Goal: Task Accomplishment & Management: Complete application form

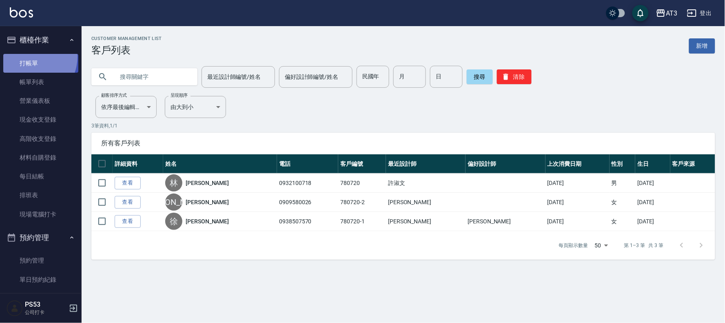
click at [29, 56] on link "打帳單" at bounding box center [40, 63] width 75 height 19
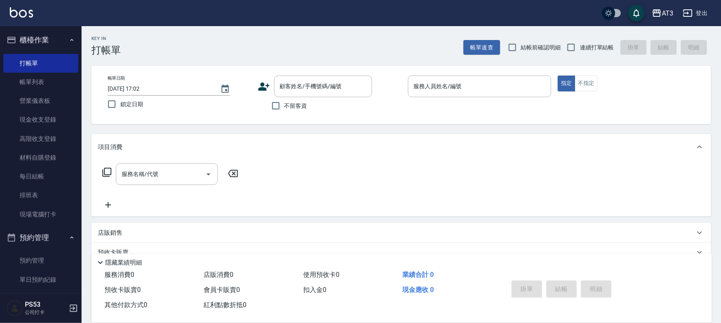
click at [265, 84] on icon at bounding box center [264, 86] width 12 height 12
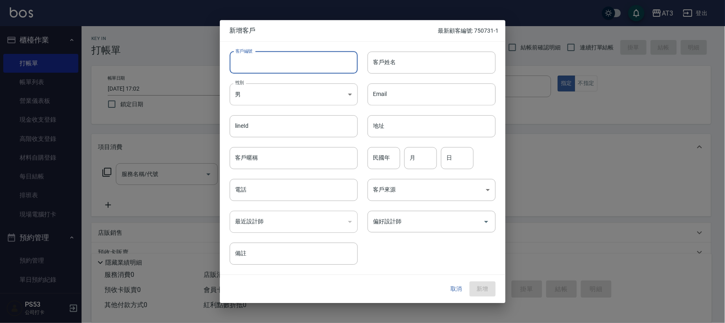
click at [279, 62] on input "客戶編號" at bounding box center [294, 62] width 128 height 22
type input "841111"
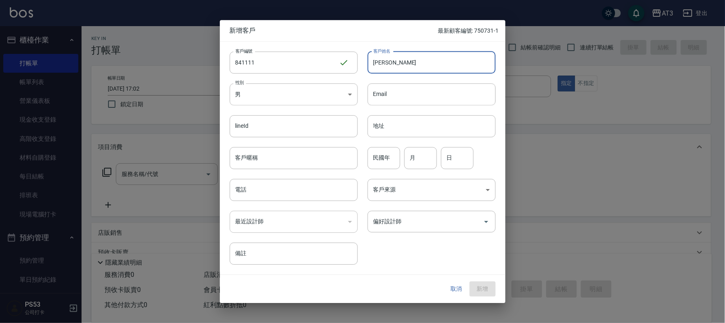
type input "[PERSON_NAME]"
type input "84"
type input "11"
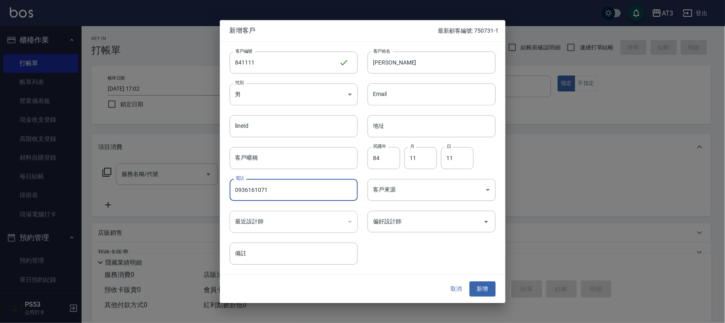
type input "0936161071"
click at [469, 281] on button "新增" at bounding box center [482, 288] width 26 height 15
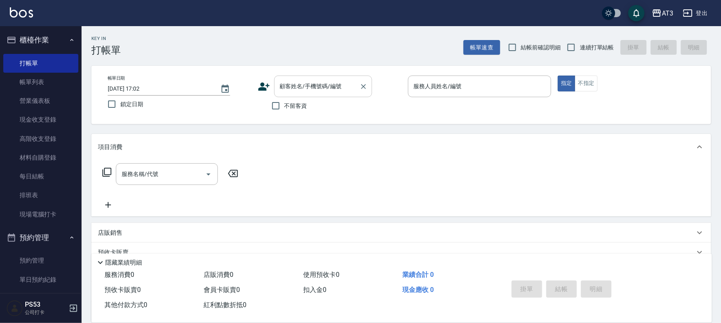
click at [320, 80] on div "顧客姓名/手機號碼/編號 顧客姓名/手機號碼/編號" at bounding box center [323, 86] width 98 height 22
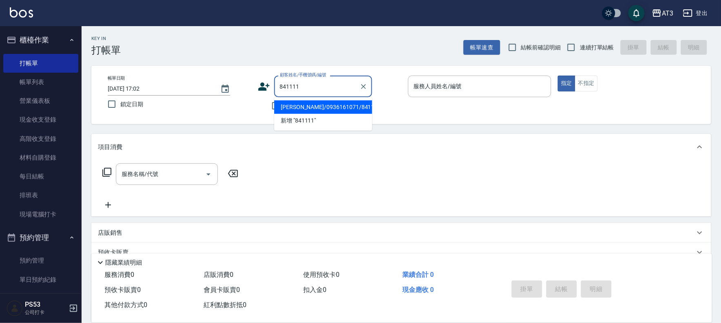
type input "[PERSON_NAME]/0936161071/841111"
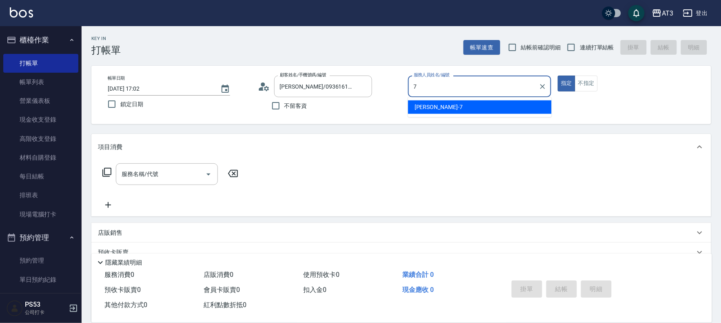
type input "子晴-7"
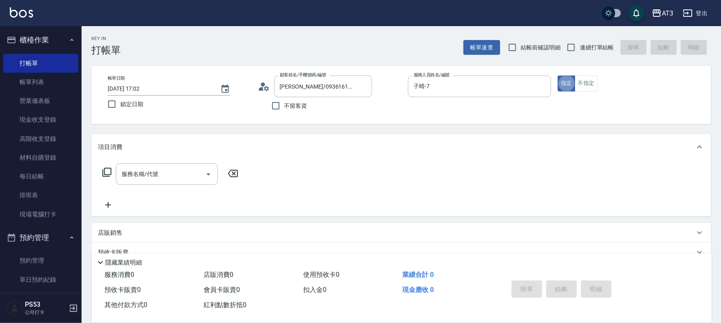
type button "true"
click at [445, 79] on input "子晴-7" at bounding box center [473, 86] width 124 height 14
type input "子晴-7"
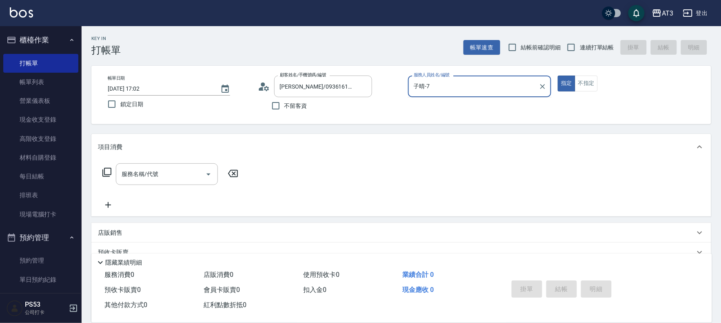
click at [557, 75] on button "指定" at bounding box center [566, 83] width 18 height 16
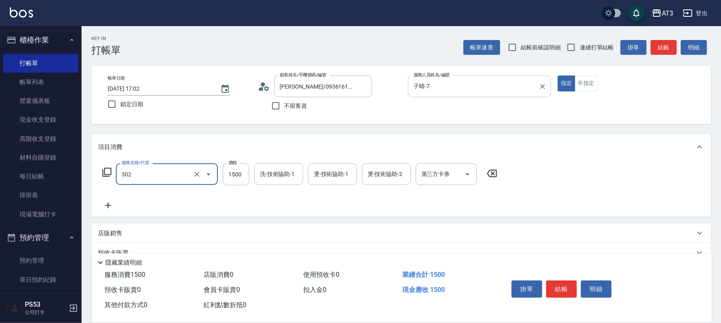
type input "設計燙髮(302)"
type input "2000"
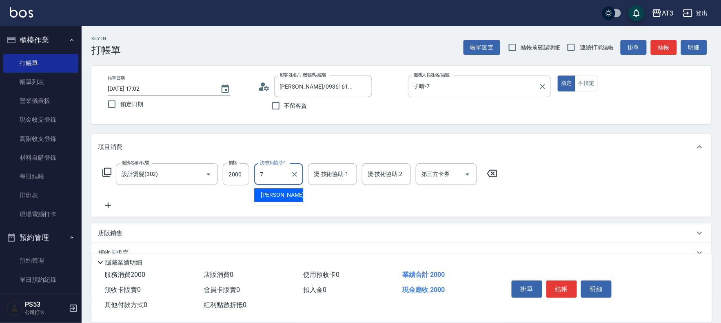
type input "子晴-7"
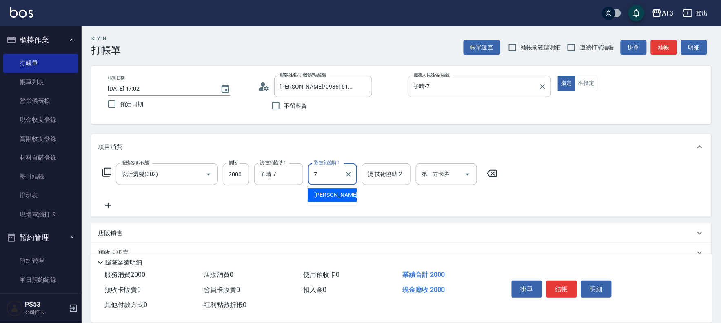
type input "子晴-7"
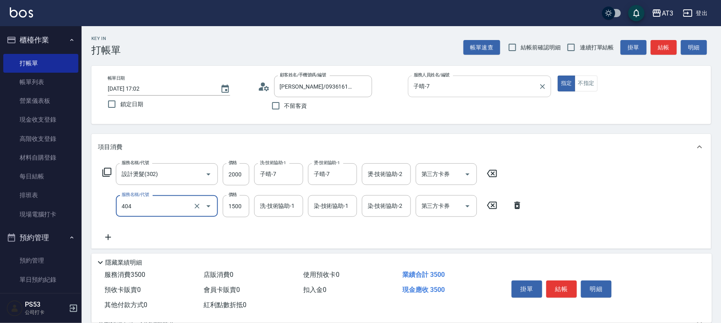
type input "設計染髮(404)"
type input "1099"
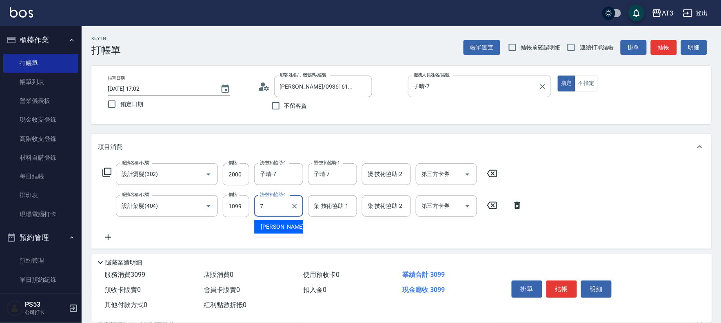
type input "子晴-7"
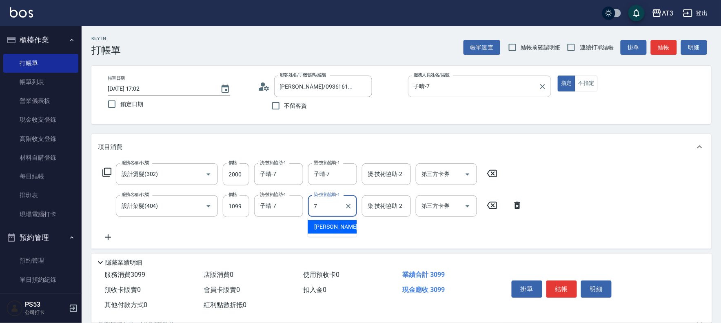
type input "子晴-7"
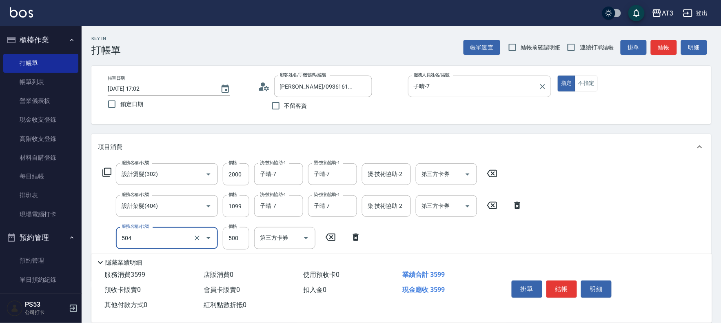
type input "順子護髮(504)"
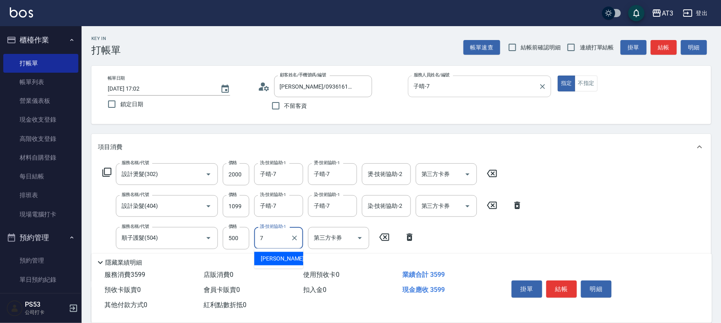
type input "子晴-7"
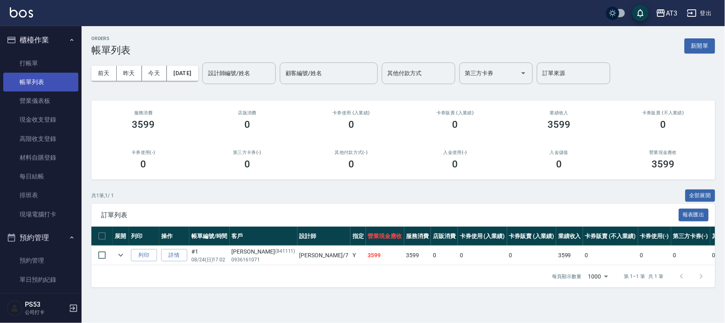
drag, startPoint x: 33, startPoint y: 51, endPoint x: 44, endPoint y: 80, distance: 31.7
click at [44, 80] on ul "打帳單 帳單列表 營業儀表板 現金收支登錄 高階收支登錄 材料自購登錄 每日結帳 排班表 現場電腦打卡" at bounding box center [40, 139] width 75 height 176
click at [48, 84] on link "帳單列表" at bounding box center [40, 82] width 75 height 19
click at [57, 48] on button "櫃檯作業" at bounding box center [40, 39] width 75 height 21
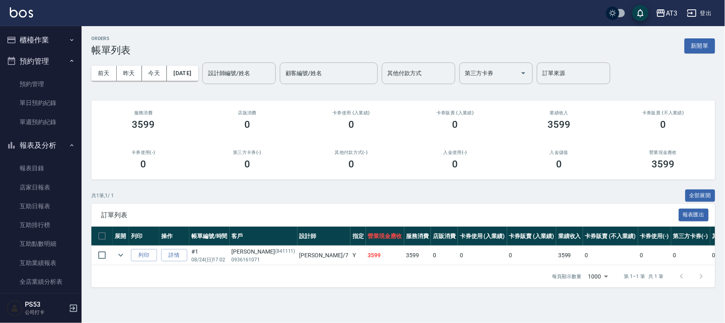
click at [58, 54] on ul "櫃檯作業 打帳單 帳單列表 營業儀表板 現金收支登錄 高階收支登錄 材料自購登錄 每日結帳 排班表 現場電腦打卡 預約管理 預約管理 單日預約紀錄 單週預約紀…" at bounding box center [40, 261] width 75 height 471
click at [59, 40] on button "櫃檯作業" at bounding box center [40, 39] width 75 height 21
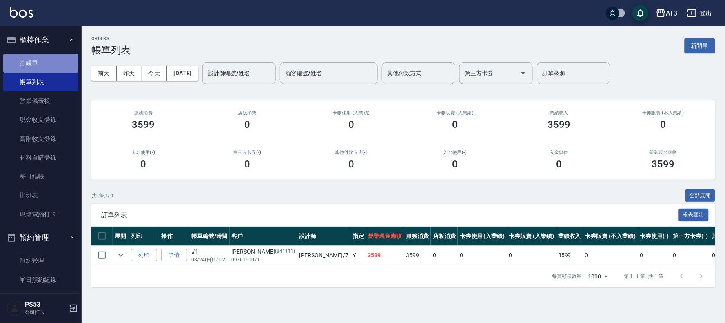
click at [61, 59] on link "打帳單" at bounding box center [40, 63] width 75 height 19
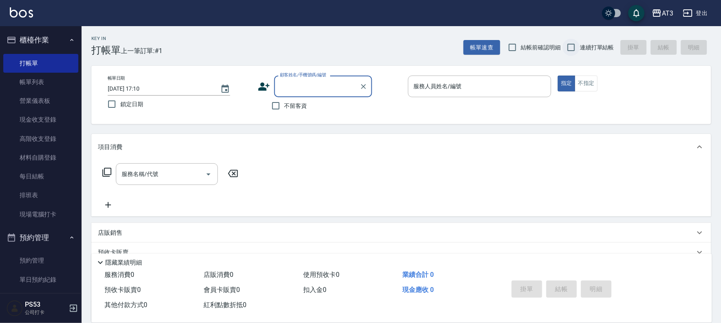
click at [564, 47] on input "連續打單結帳" at bounding box center [570, 47] width 17 height 17
checkbox input "true"
click at [308, 91] on input "顧客姓名/手機號碼/編號" at bounding box center [317, 86] width 78 height 14
type input "[PERSON_NAME]/0936161071/841111"
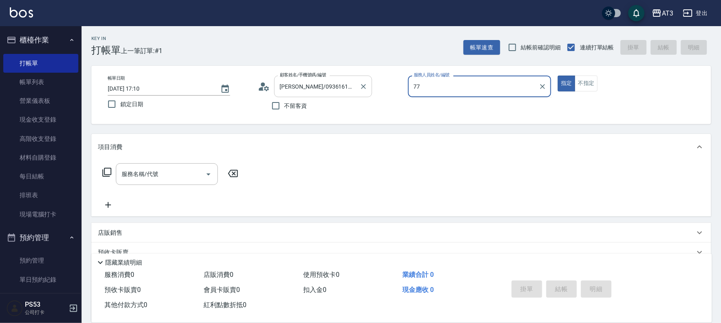
type input "77"
click at [557, 75] on button "指定" at bounding box center [566, 83] width 18 height 16
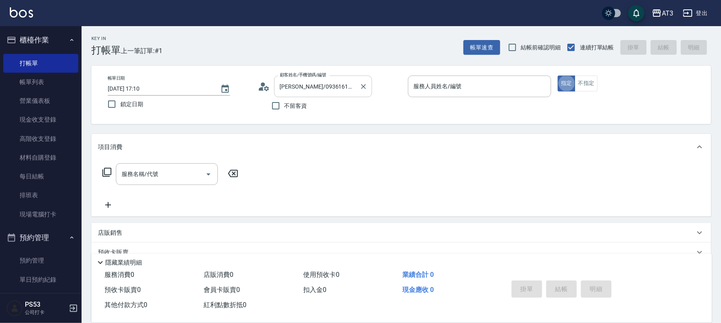
type button "true"
click at [490, 90] on input "服務人員姓名/編號" at bounding box center [479, 86] width 136 height 14
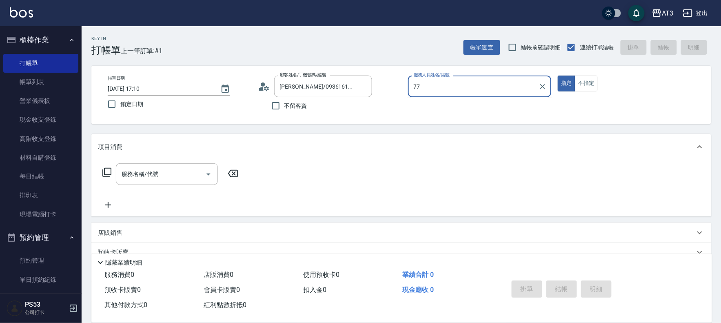
type input "77"
click at [557, 75] on button "指定" at bounding box center [566, 83] width 18 height 16
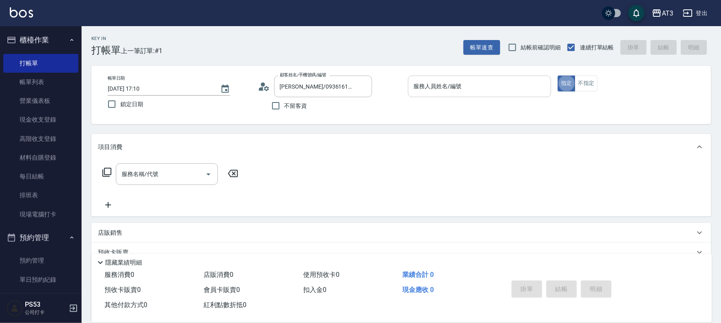
click at [469, 77] on div "服務人員姓名/編號" at bounding box center [480, 86] width 144 height 22
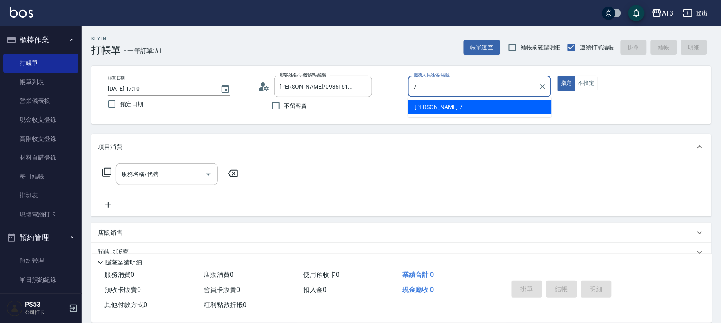
type input "子晴-7"
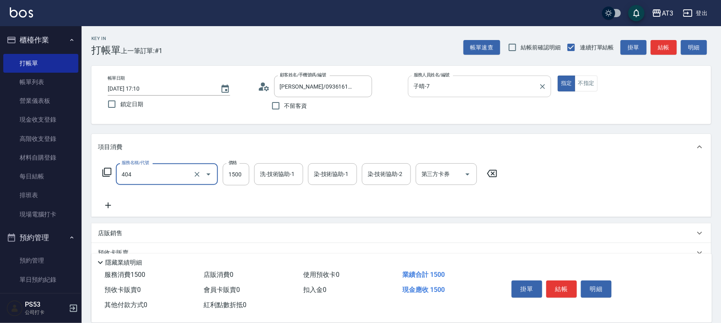
type input "設計染髮(404)"
type input "1299"
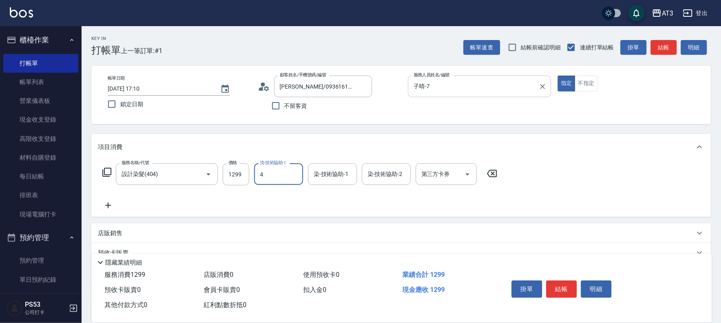
type input "4"
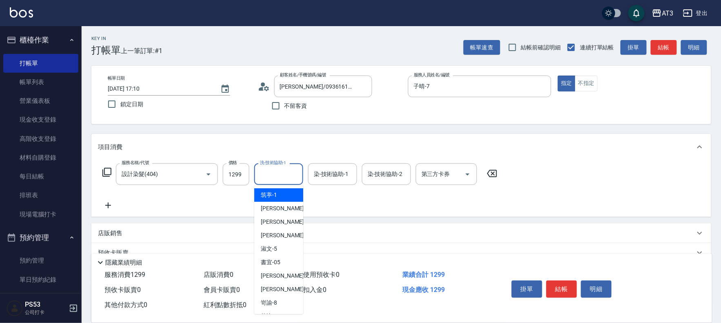
click at [276, 178] on input "洗-技術協助-1" at bounding box center [279, 174] width 42 height 14
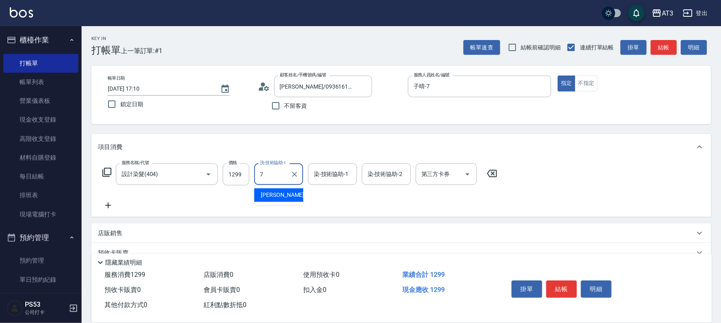
type input "子晴-7"
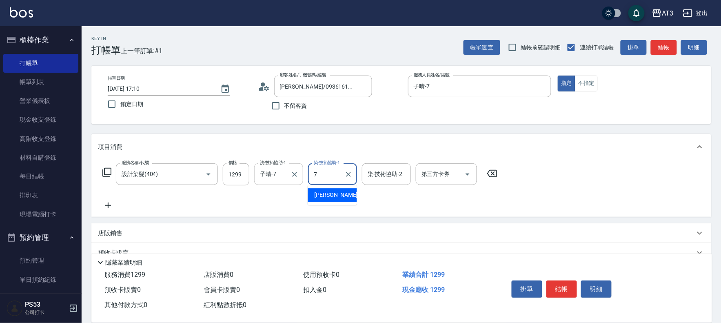
type input "子晴-7"
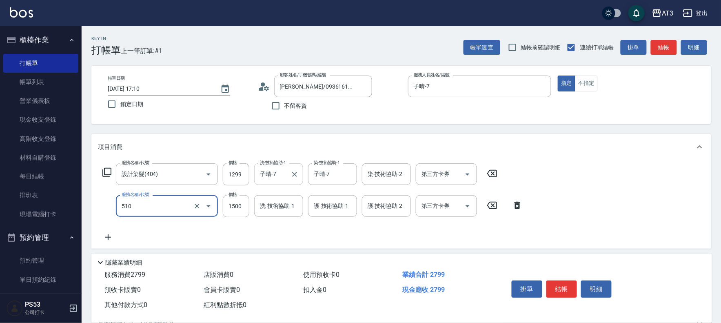
type input "5G護髮/含洗髮(510)"
type input "1000"
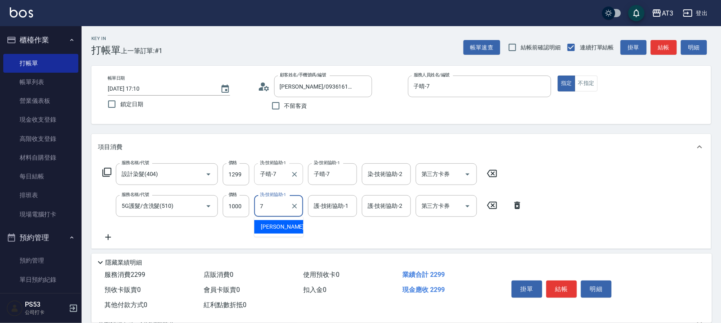
type input "子晴-7"
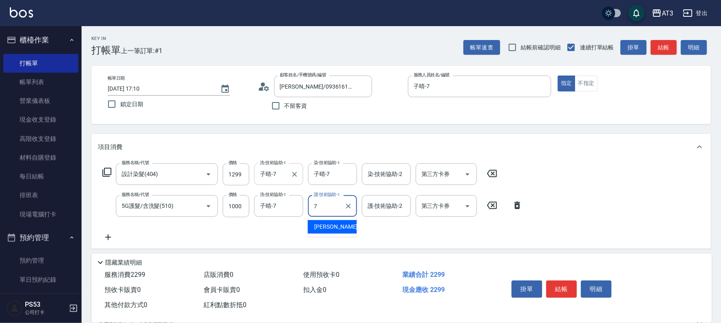
type input "子晴-7"
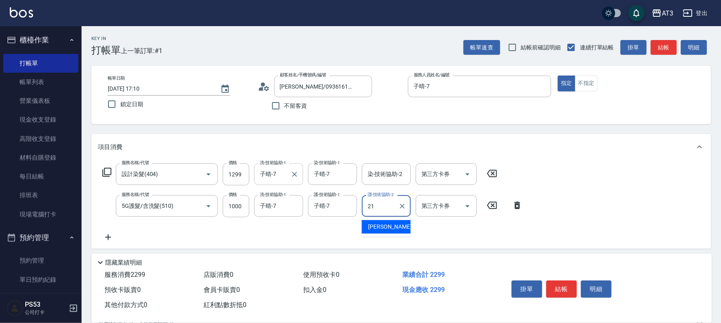
type input "[PERSON_NAME]-21"
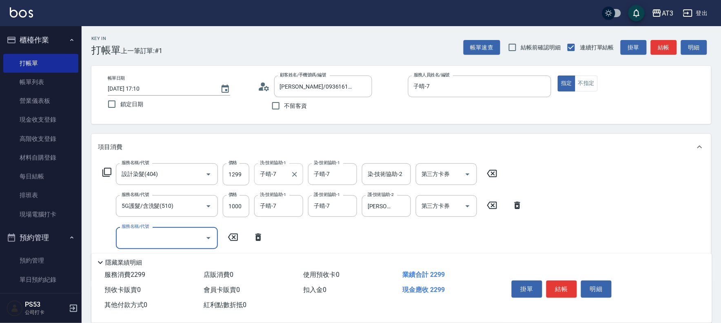
click at [279, 173] on input "子晴-7" at bounding box center [272, 174] width 29 height 14
type input "子"
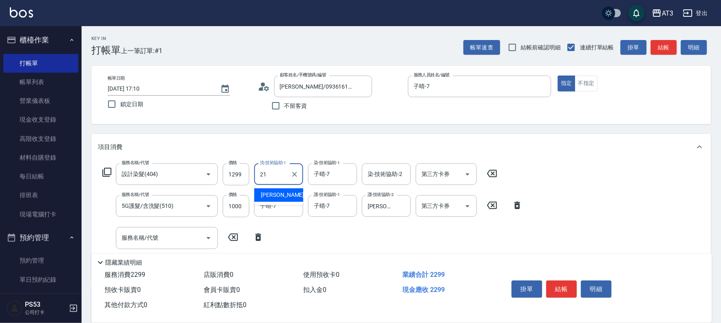
type input "[PERSON_NAME]-21"
type input "子"
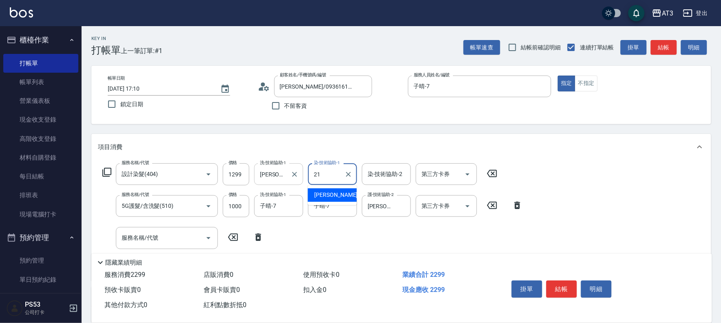
type input "[PERSON_NAME]-21"
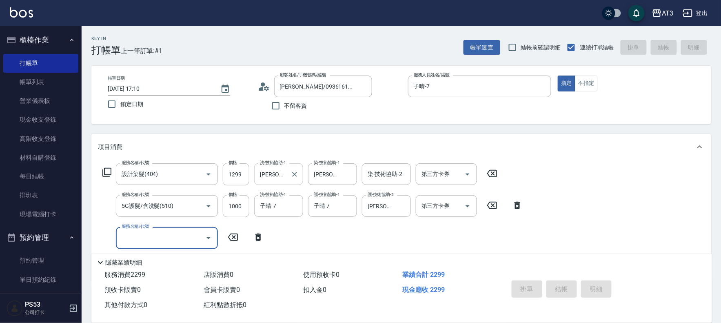
type input "[DATE] 17:11"
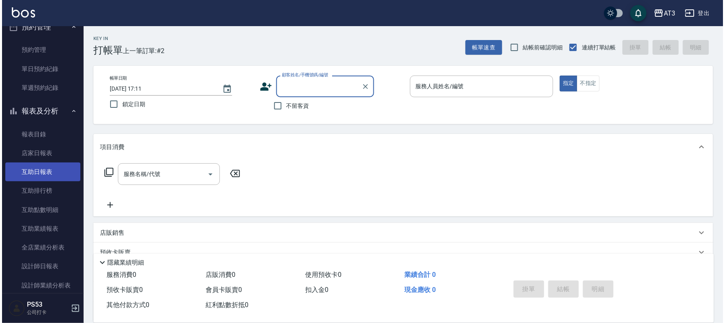
scroll to position [226, 0]
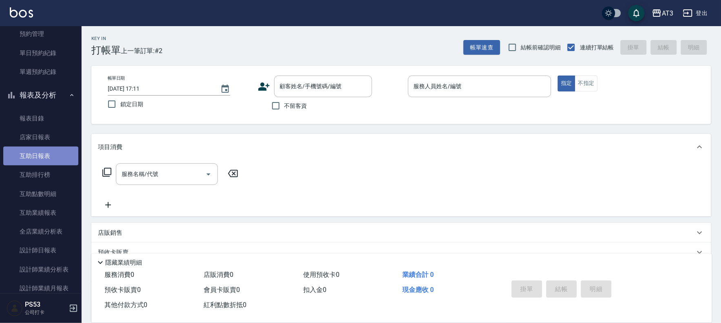
click at [52, 158] on link "互助日報表" at bounding box center [40, 155] width 75 height 19
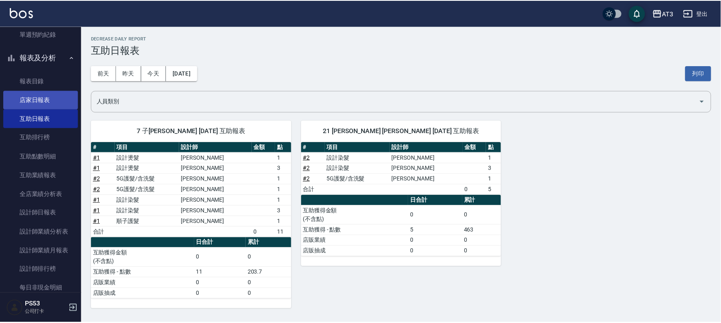
scroll to position [272, 0]
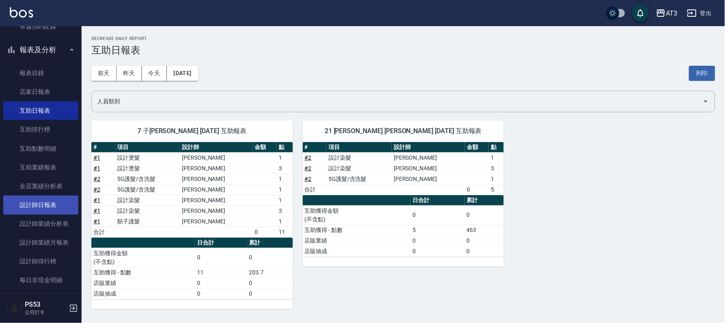
click at [42, 200] on link "設計師日報表" at bounding box center [40, 204] width 75 height 19
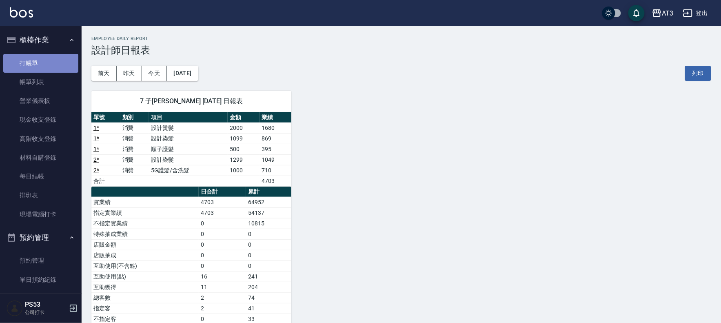
click at [50, 57] on link "打帳單" at bounding box center [40, 63] width 75 height 19
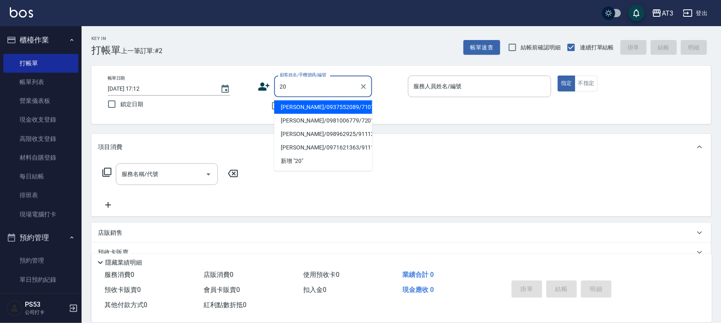
type input "20"
type input "2"
type input "[PERSON_NAME]/0937552089/710717"
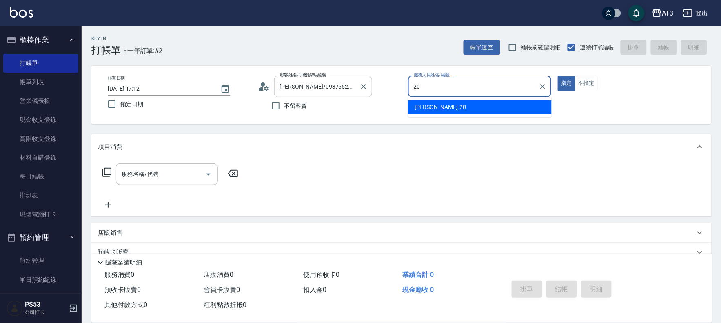
type input "[PERSON_NAME]-20"
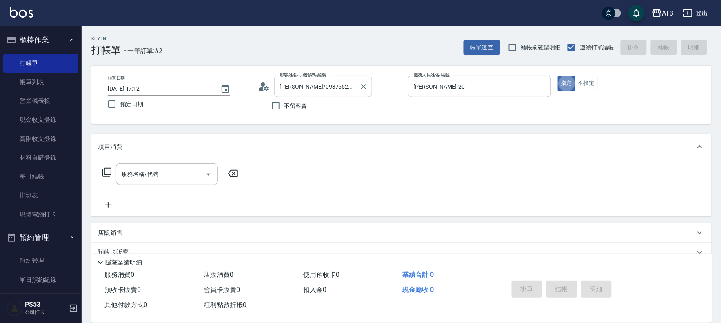
type button "true"
type input "[PERSON_NAME]/0958693811/20"
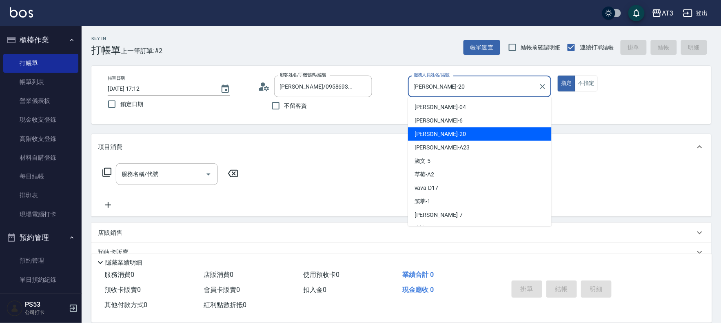
drag, startPoint x: 448, startPoint y: 84, endPoint x: 386, endPoint y: 86, distance: 62.0
click at [386, 86] on div "帳單日期 [DATE] 17:12 鎖定日期 顧客姓名/手機號碼/編號 [PERSON_NAME]/0958693811/20 顧客姓名/手機號碼/編號 不留…" at bounding box center [401, 94] width 600 height 39
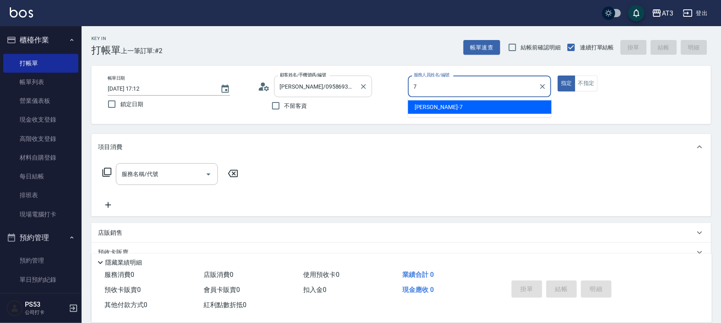
type input "子晴-7"
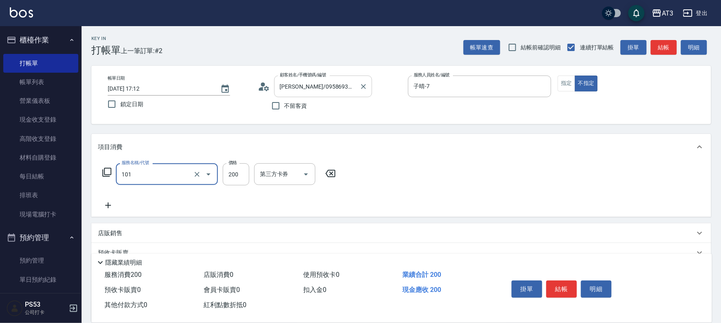
type input "洗髮(101)"
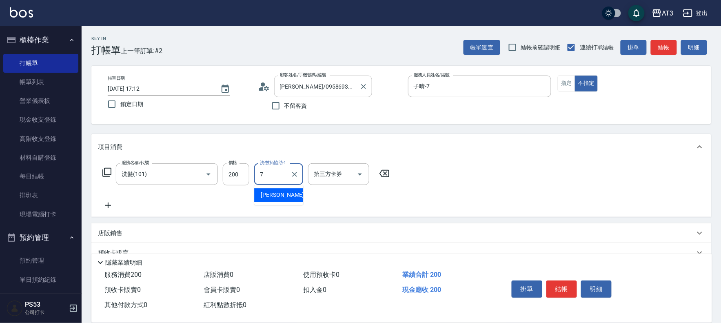
type input "子晴-7"
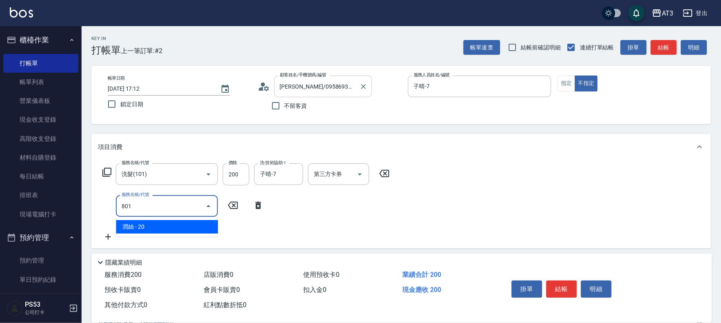
type input "潤絲(801)"
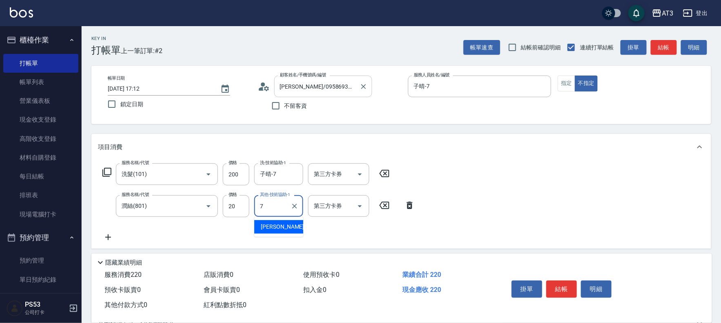
type input "子晴-7"
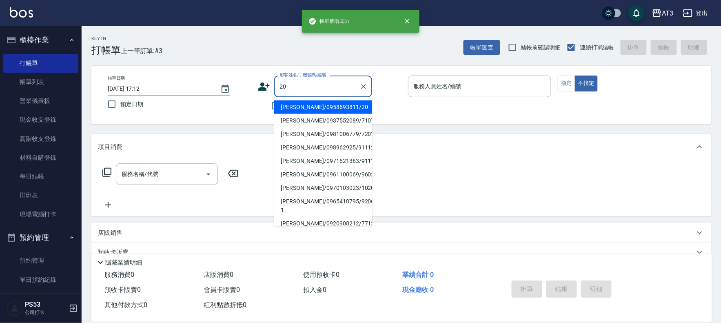
type input "[PERSON_NAME]/0958693811/20"
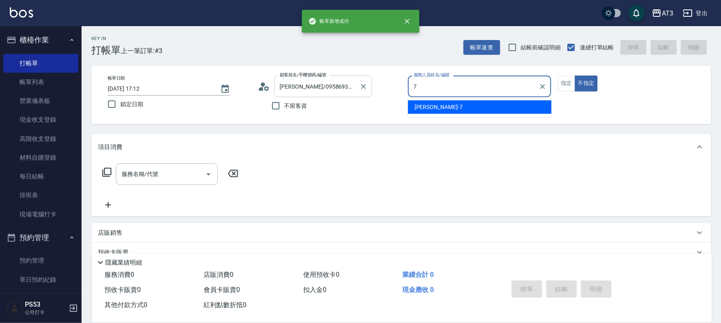
type input "子晴-7"
type button "false"
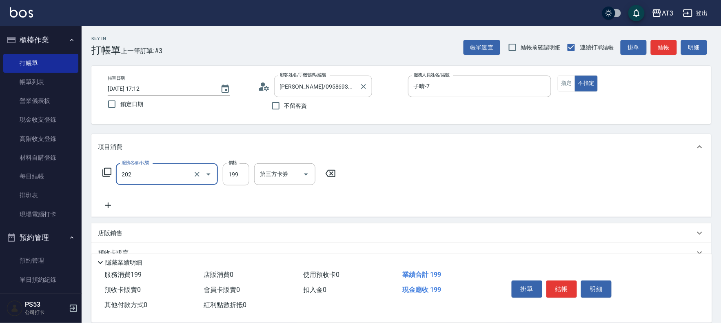
type input "不指定單剪(202)"
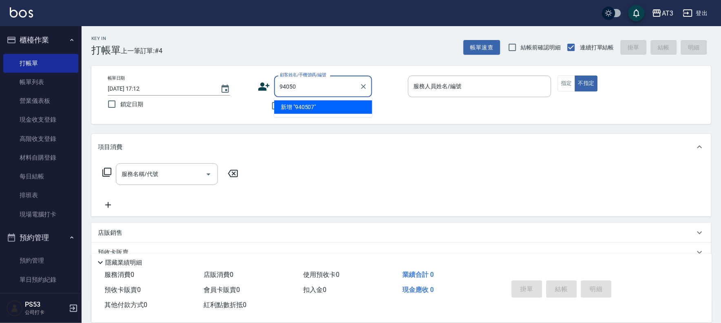
type input "940507"
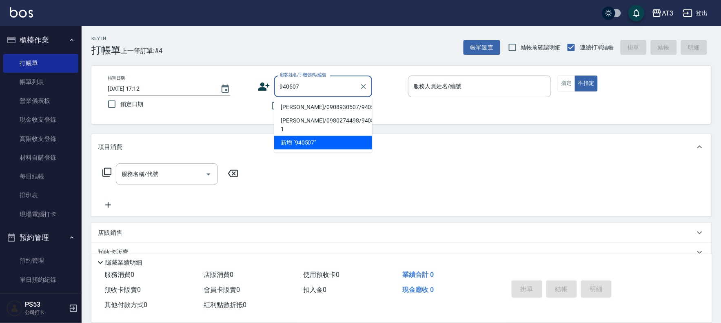
drag, startPoint x: 302, startPoint y: 80, endPoint x: 171, endPoint y: 86, distance: 131.0
click at [172, 86] on div "帳單日期 [DATE] 17:12 鎖定日期 顧客姓名/手機號碼/編號 940507 顧客姓名/手機號碼/編號 不留客資 服務人員姓名/編號 服務人員姓名/編…" at bounding box center [401, 94] width 600 height 39
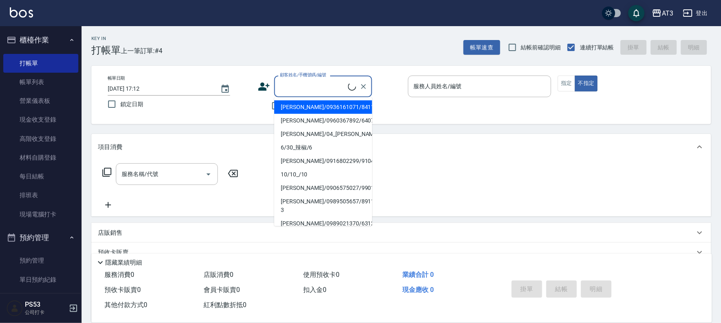
click at [258, 91] on icon at bounding box center [264, 86] width 12 height 12
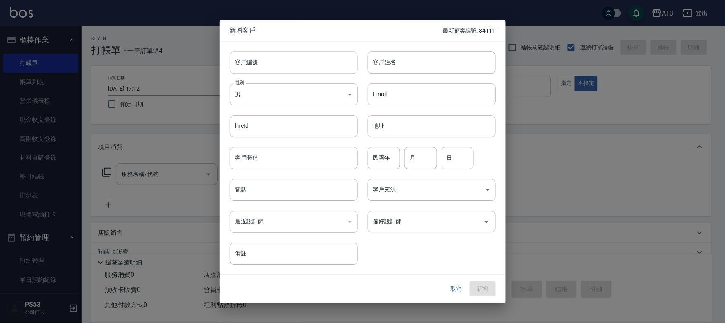
click at [267, 70] on input "客戶編號" at bounding box center [294, 62] width 128 height 22
paste input "940507"
type input "940507-2"
type input "[PERSON_NAME]"
type input "94"
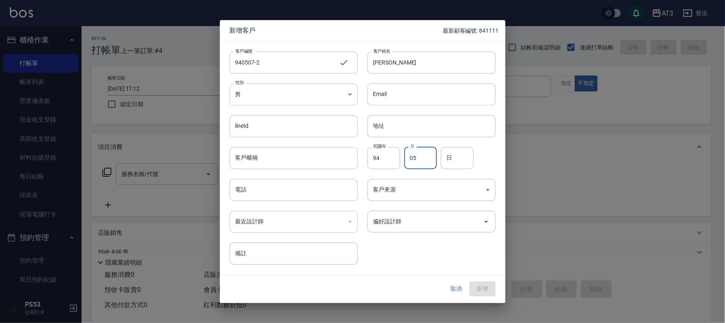
type input "05"
type input "1"
type input "07"
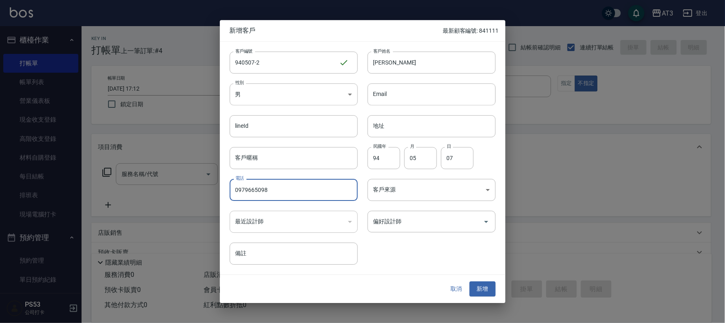
type input "0979665098"
click at [469, 281] on button "新增" at bounding box center [482, 288] width 26 height 15
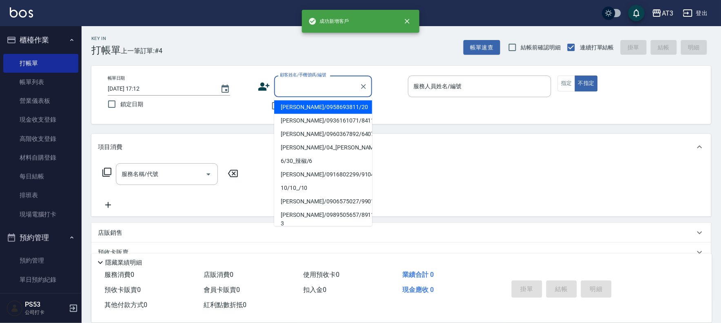
click at [293, 89] on input "顧客姓名/手機號碼/編號" at bounding box center [317, 86] width 78 height 14
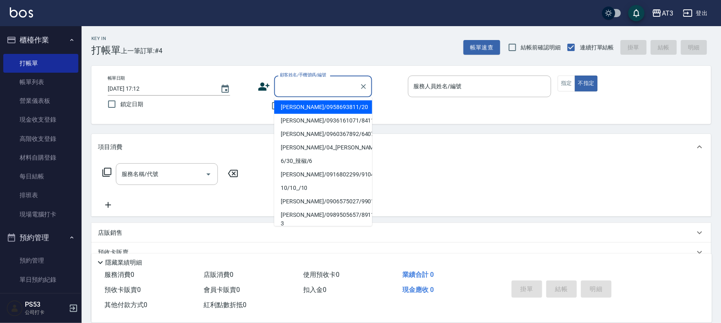
type input "9"
paste input "940507"
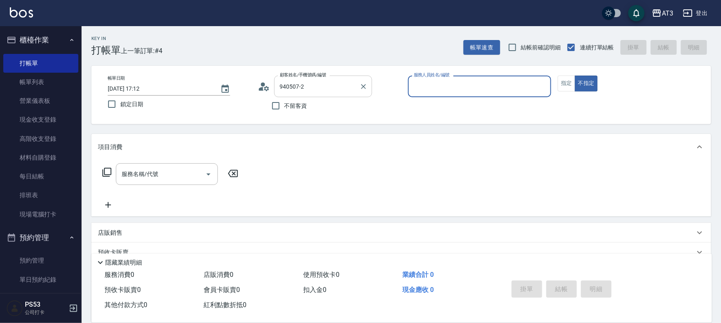
type input "[PERSON_NAME]亞/0979665098/940507-2"
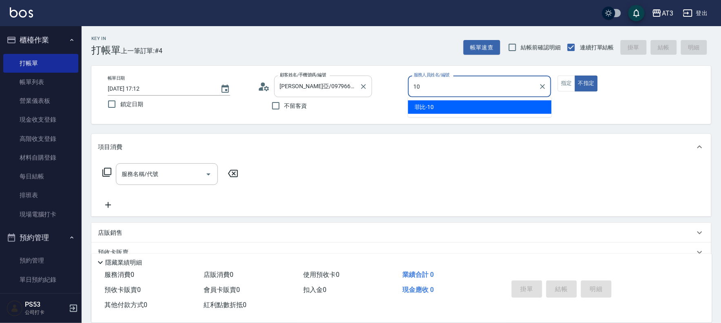
type input "菲比-10"
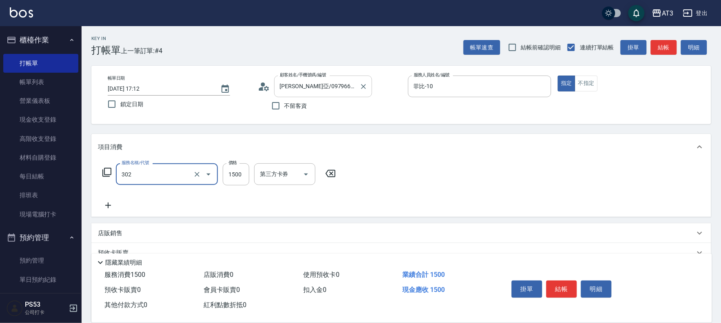
type input "設計燙髮(302)"
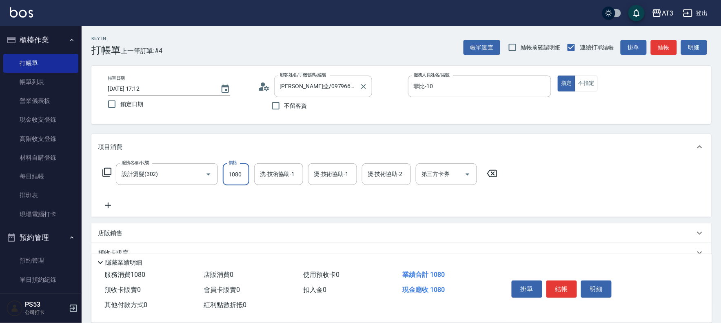
type input "1080"
type input "[PERSON_NAME]-21"
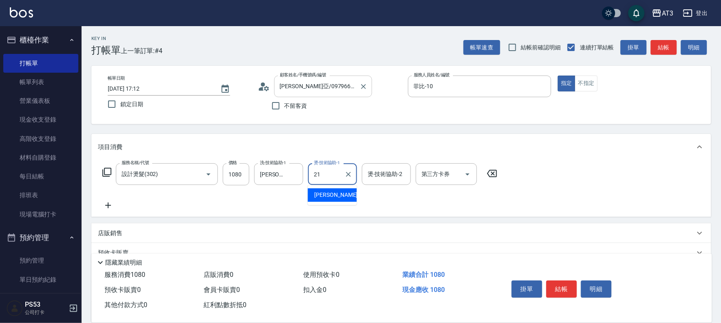
type input "[PERSON_NAME]-21"
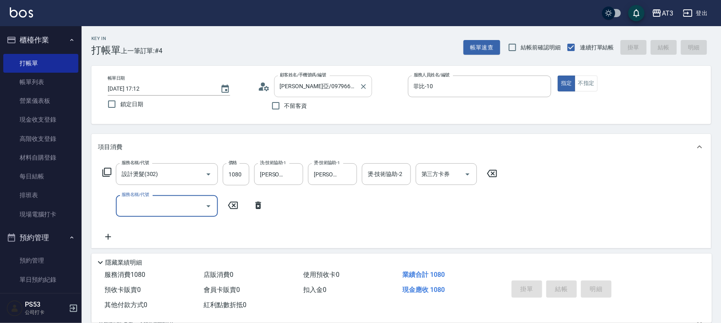
type input "[DATE] 17:14"
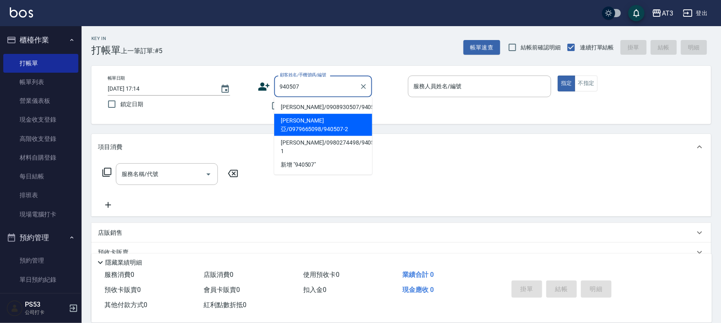
type input "[PERSON_NAME]亞/0979665098/940507-2"
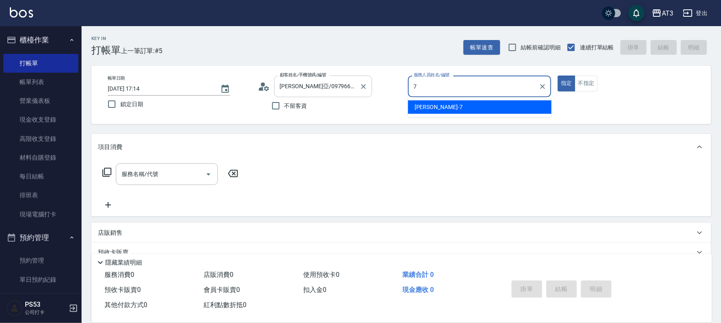
type input "子晴-7"
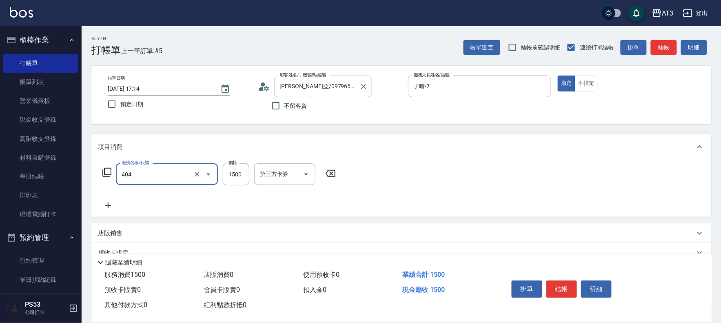
type input "設計染髮(404)"
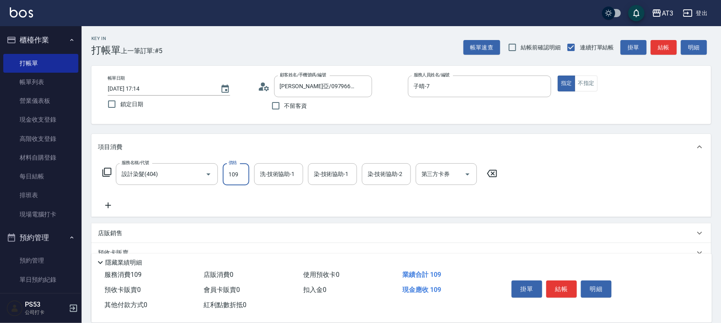
click at [239, 173] on input "109" at bounding box center [236, 174] width 27 height 22
type input "1099"
type input "[PERSON_NAME]-21"
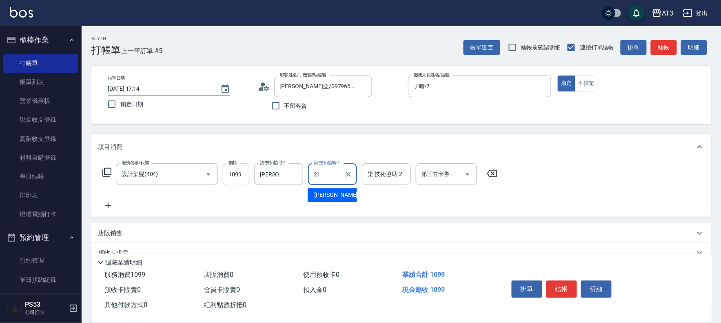
type input "[PERSON_NAME]-21"
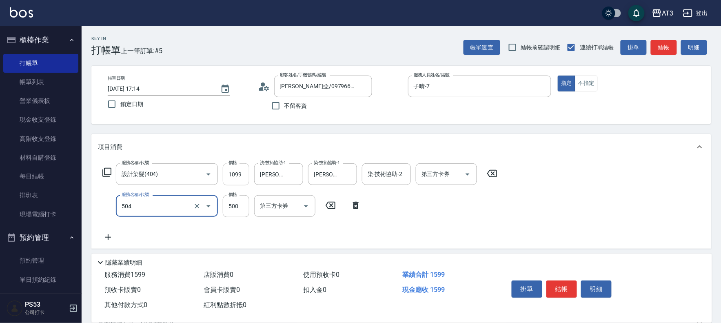
type input "順子護髮(504)"
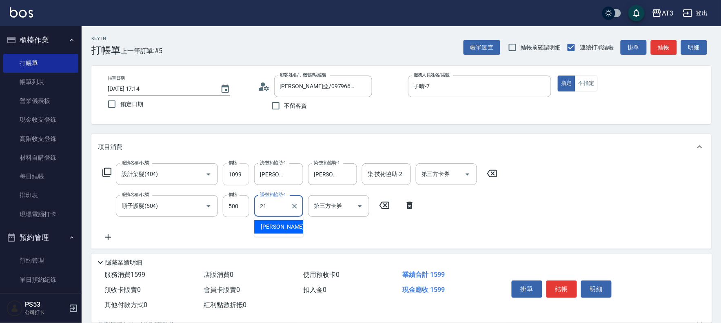
type input "[PERSON_NAME]-21"
